Goal: Check status: Check status

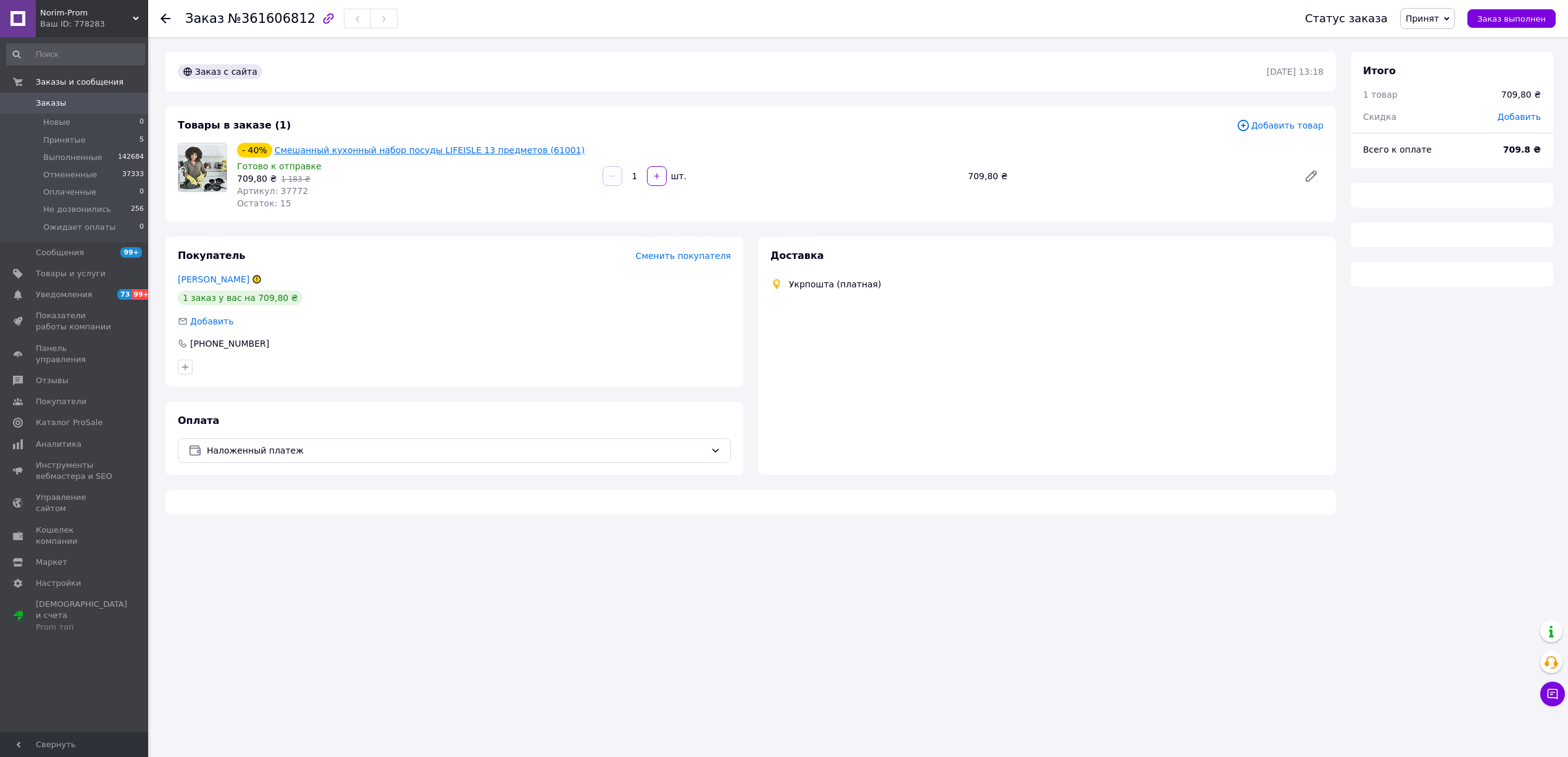
click at [345, 152] on link "Смешанный кухонный набор посуды LIFEISLE 13 предметов (61001)" at bounding box center [431, 150] width 311 height 9
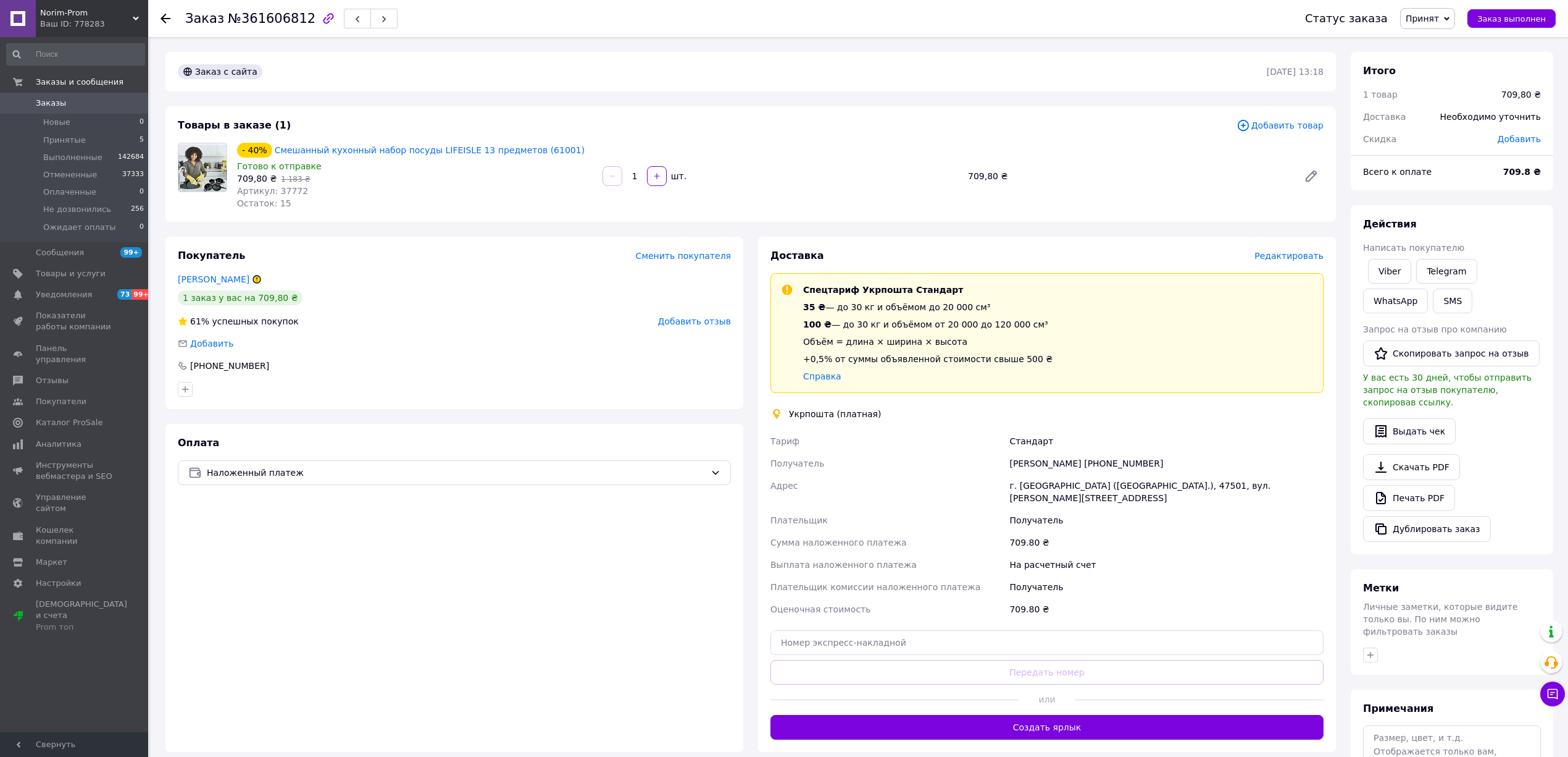
click at [169, 21] on icon at bounding box center [165, 18] width 9 height 9
